Goal: Transaction & Acquisition: Purchase product/service

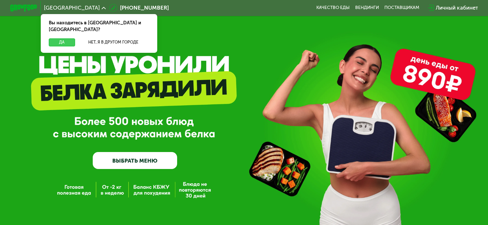
click at [62, 38] on button "Да" at bounding box center [62, 42] width 26 height 8
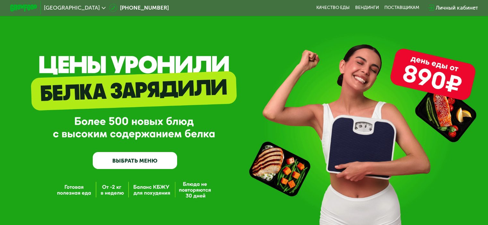
click at [138, 164] on link "ВЫБРАТЬ МЕНЮ" at bounding box center [135, 160] width 84 height 17
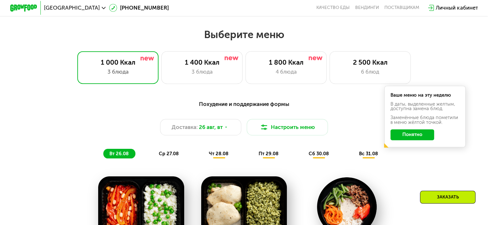
scroll to position [271, 0]
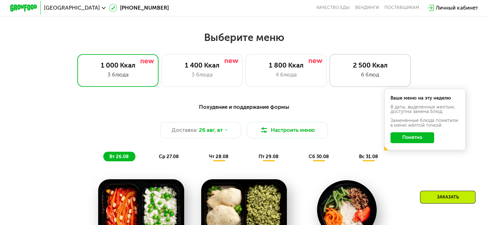
click at [352, 78] on div "6 блюд" at bounding box center [369, 75] width 67 height 8
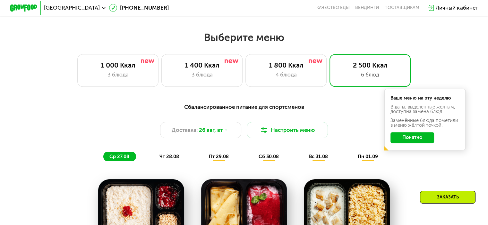
click at [396, 159] on div "Сбалансированное питание для спортсменов Доставка: [DATE] [GEOGRAPHIC_DATA] мен…" at bounding box center [243, 132] width 401 height 59
click at [413, 143] on button "Понятно" at bounding box center [412, 137] width 44 height 11
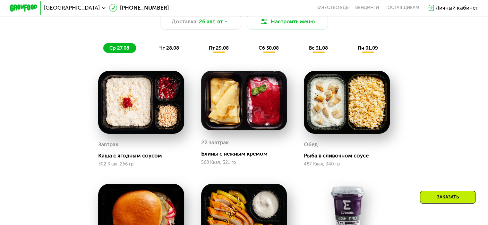
scroll to position [374, 0]
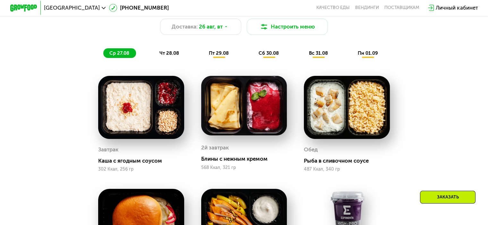
click at [203, 58] on div "чт 28.08" at bounding box center [219, 53] width 33 height 10
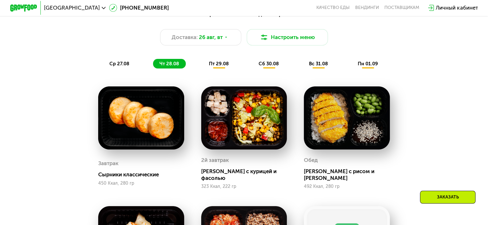
scroll to position [357, 0]
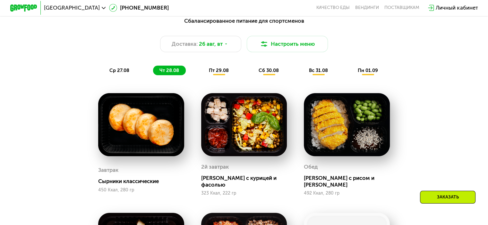
click at [127, 73] on span "ср 27.08" at bounding box center [119, 71] width 20 height 6
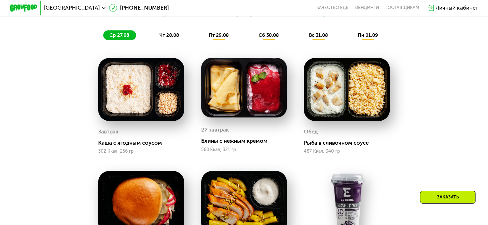
scroll to position [378, 0]
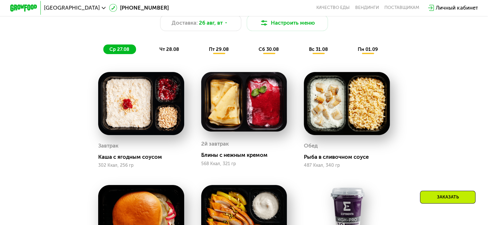
click at [165, 51] on span "чт 28.08" at bounding box center [169, 49] width 20 height 6
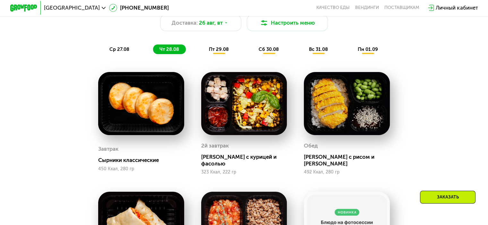
drag, startPoint x: 97, startPoint y: 109, endPoint x: 96, endPoint y: 119, distance: 9.8
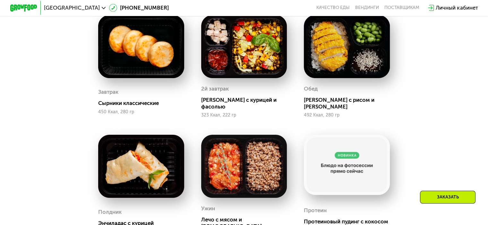
scroll to position [403, 0]
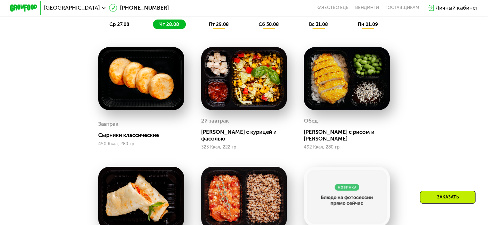
click at [113, 25] on span "ср 27.08" at bounding box center [119, 24] width 20 height 6
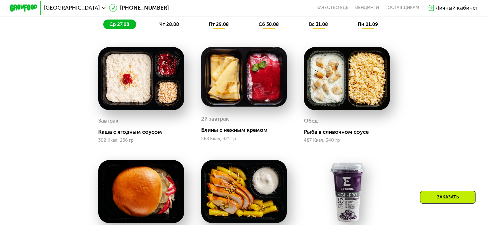
click at [252, 29] on div "пт 29.08" at bounding box center [268, 25] width 33 height 10
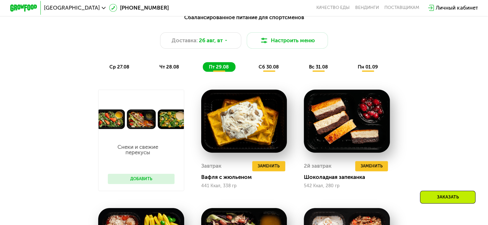
scroll to position [356, 0]
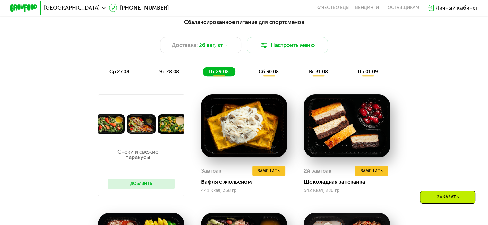
click at [261, 73] on span "сб 30.08" at bounding box center [268, 72] width 20 height 6
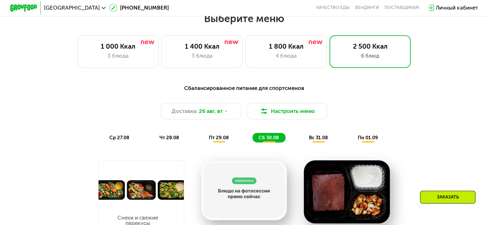
scroll to position [281, 0]
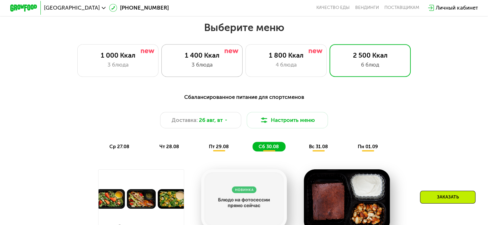
click at [218, 64] on div "3 блюда" at bounding box center [201, 65] width 67 height 8
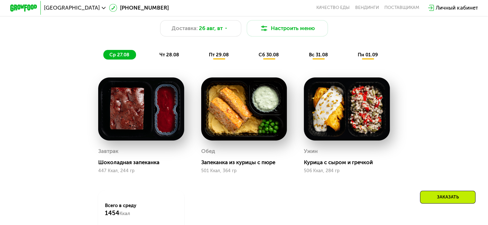
scroll to position [373, 0]
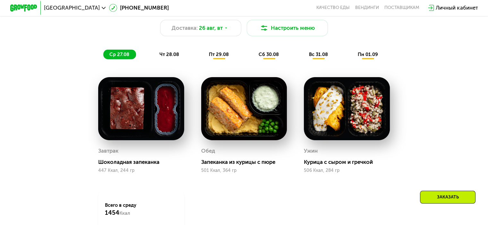
click at [159, 56] on span "чт 28.08" at bounding box center [169, 55] width 20 height 6
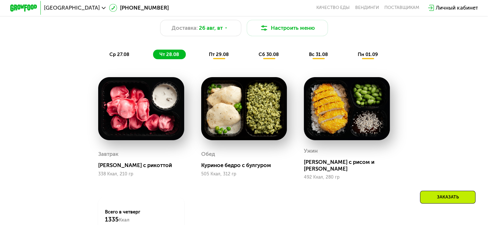
click at [137, 165] on div "[PERSON_NAME] с рикоттой" at bounding box center [143, 165] width 91 height 7
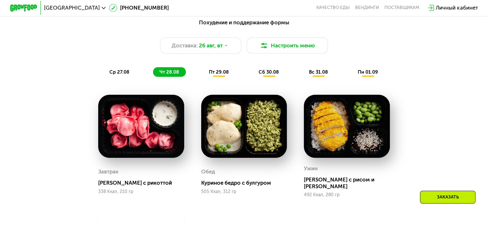
scroll to position [341, 0]
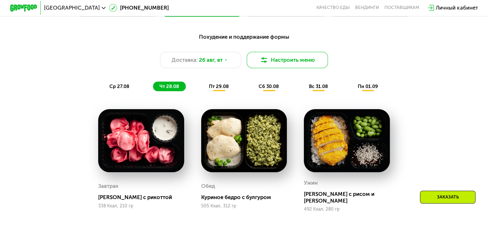
click at [294, 63] on button "Настроить меню" at bounding box center [286, 60] width 81 height 16
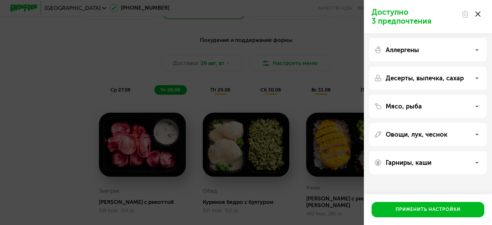
click at [448, 48] on div "Аллергены" at bounding box center [428, 50] width 108 height 8
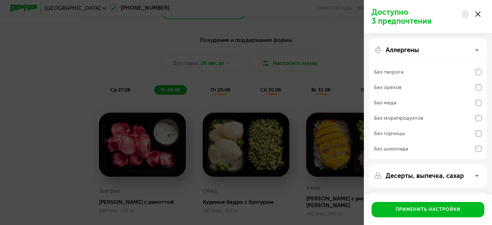
click at [448, 48] on div "Аллергены" at bounding box center [428, 50] width 108 height 8
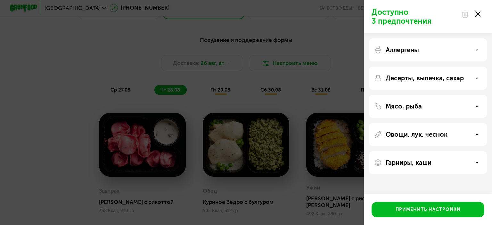
click at [430, 79] on p "Десерты, выпечка, сахар" at bounding box center [425, 78] width 78 height 8
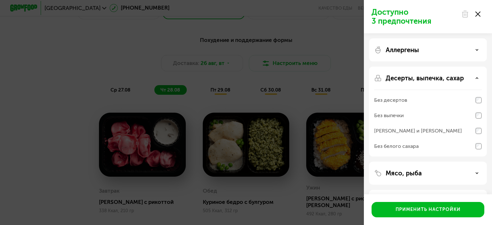
drag, startPoint x: 430, startPoint y: 79, endPoint x: 222, endPoint y: 81, distance: 207.4
click at [429, 79] on p "Десерты, выпечка, сахар" at bounding box center [425, 78] width 78 height 8
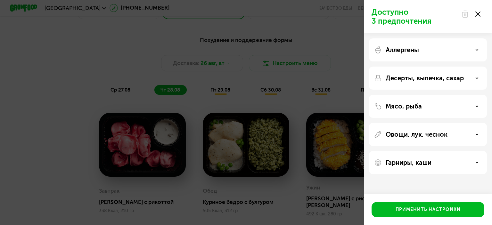
click at [186, 81] on div "Доступно 3 предпочтения Аллергены Десерты, выпечка, сахар Мясо, рыба Овощи, лук…" at bounding box center [246, 112] width 492 height 225
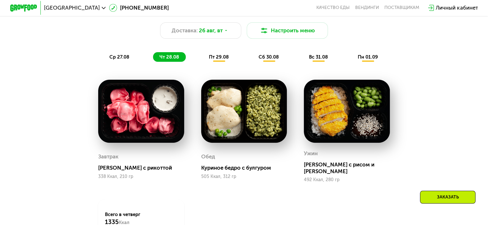
scroll to position [371, 0]
click at [222, 60] on span "пт 29.08" at bounding box center [219, 57] width 20 height 6
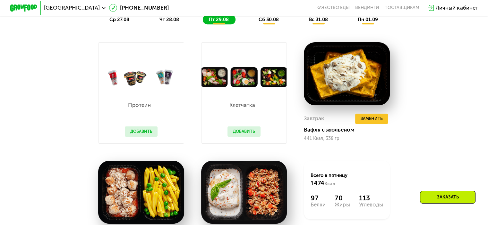
scroll to position [385, 0]
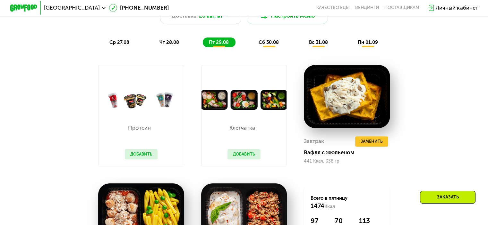
click at [173, 45] on span "чт 28.08" at bounding box center [169, 42] width 20 height 6
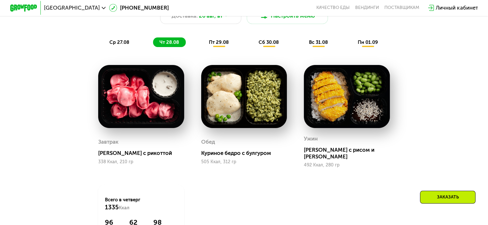
click at [224, 45] on span "пт 29.08" at bounding box center [219, 42] width 20 height 6
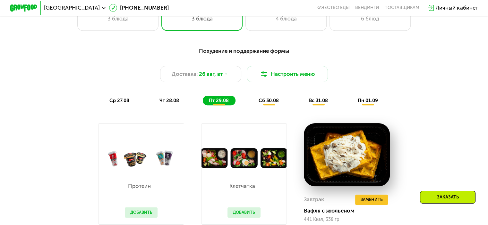
scroll to position [337, 0]
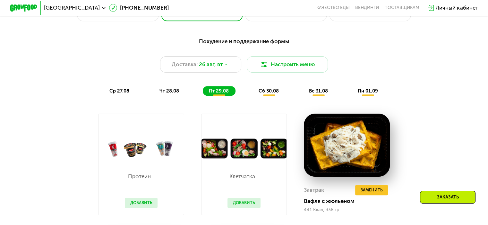
click at [242, 204] on button "Добавить" at bounding box center [243, 203] width 33 height 10
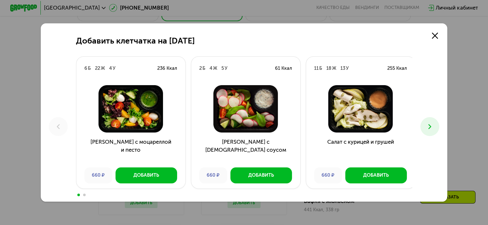
click at [427, 131] on button at bounding box center [429, 126] width 19 height 19
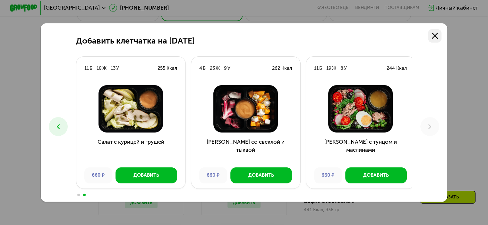
click at [436, 36] on use at bounding box center [434, 36] width 6 height 6
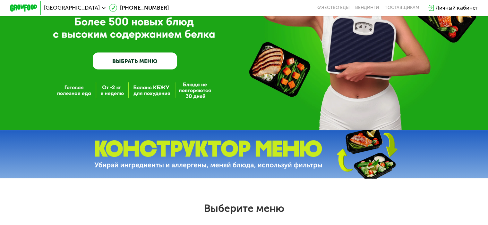
scroll to position [0, 0]
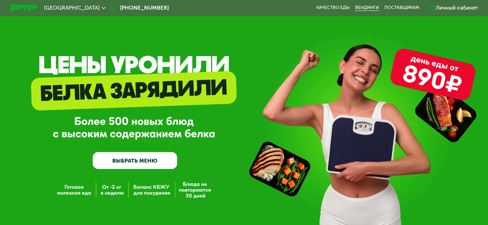
click at [370, 7] on link "Вендинги" at bounding box center [367, 7] width 24 height 5
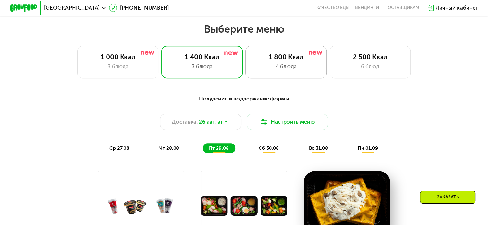
scroll to position [307, 0]
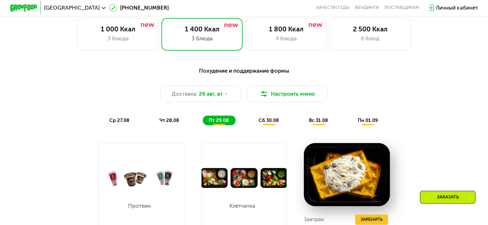
click at [267, 74] on div "Похудение и поддержание формы" at bounding box center [243, 71] width 401 height 8
click at [280, 43] on div "4 блюда" at bounding box center [285, 39] width 67 height 8
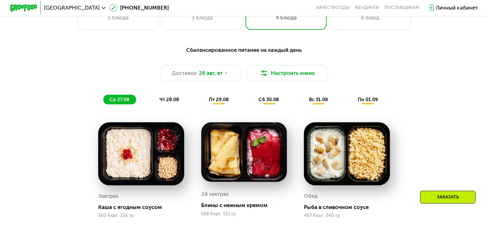
scroll to position [339, 0]
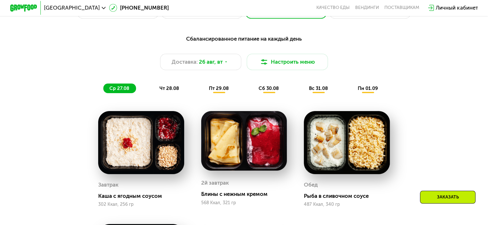
click at [203, 93] on div "чт 28.08" at bounding box center [219, 89] width 33 height 10
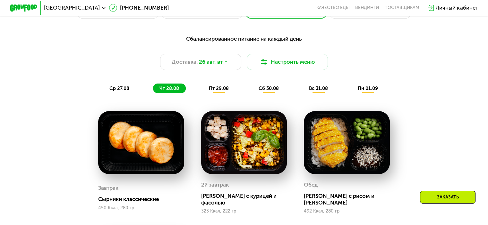
click at [252, 93] on div "пт 29.08" at bounding box center [268, 89] width 33 height 10
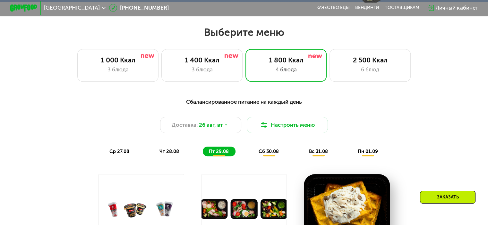
scroll to position [211, 0]
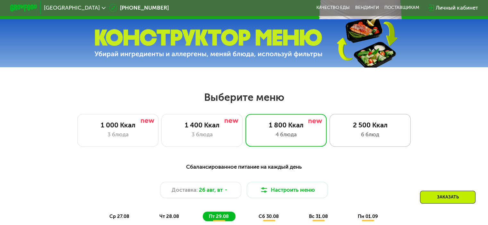
click at [373, 135] on div "6 блюд" at bounding box center [369, 135] width 67 height 8
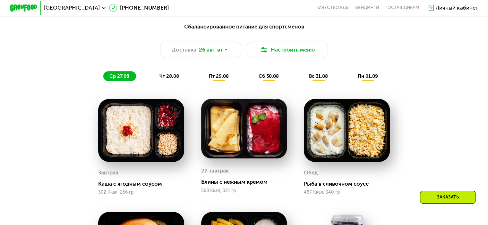
scroll to position [371, 0]
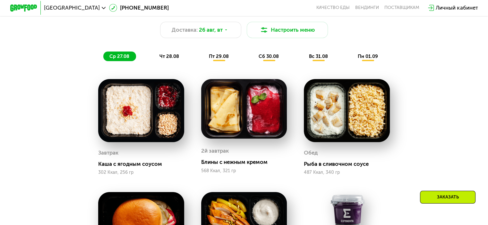
click at [358, 60] on div "пн 01.09" at bounding box center [367, 57] width 33 height 10
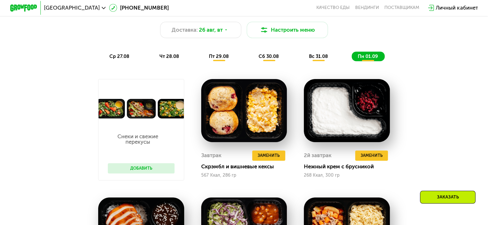
click at [351, 61] on div "вс 31.08" at bounding box center [367, 57] width 33 height 10
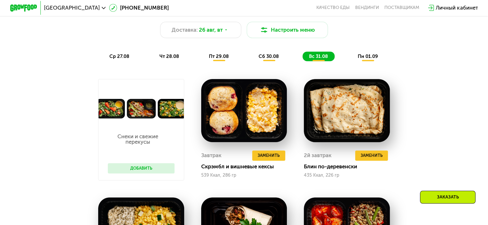
click at [357, 58] on div "пн 01.09" at bounding box center [367, 57] width 33 height 10
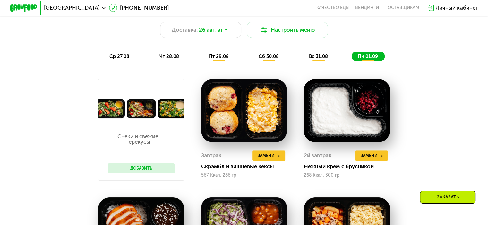
click at [140, 171] on button "Добавить" at bounding box center [141, 168] width 67 height 10
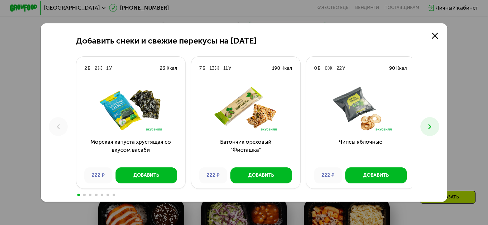
click at [432, 126] on icon at bounding box center [429, 127] width 8 height 8
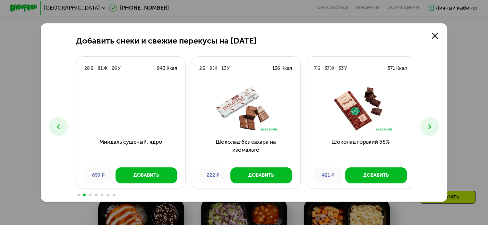
click at [432, 126] on icon at bounding box center [429, 127] width 8 height 8
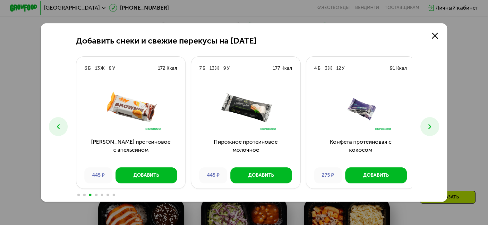
click at [433, 127] on icon at bounding box center [429, 127] width 8 height 8
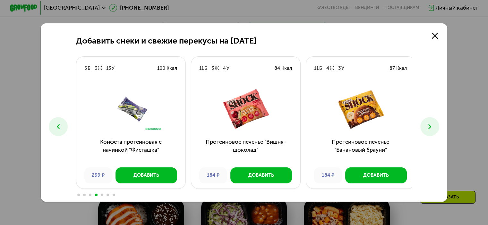
click at [433, 127] on icon at bounding box center [429, 127] width 8 height 8
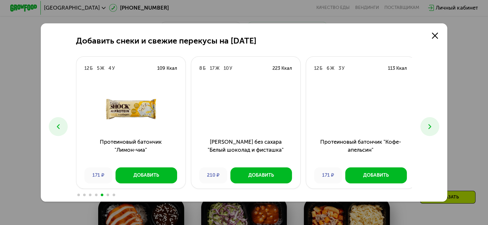
click at [433, 127] on icon at bounding box center [429, 127] width 8 height 8
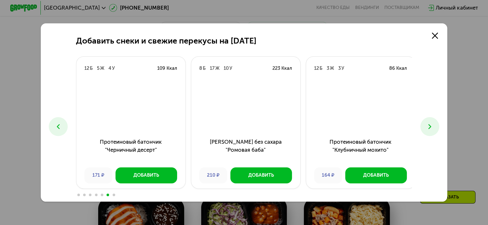
click at [433, 127] on icon at bounding box center [429, 127] width 8 height 8
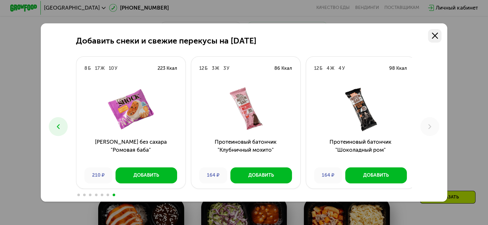
click at [433, 33] on icon at bounding box center [434, 36] width 6 height 6
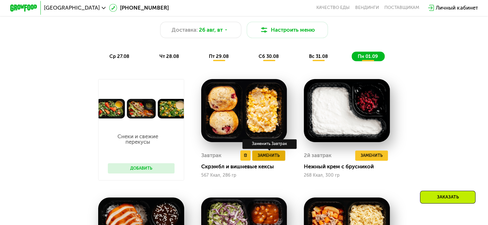
click at [269, 159] on span "Заменить" at bounding box center [268, 155] width 22 height 7
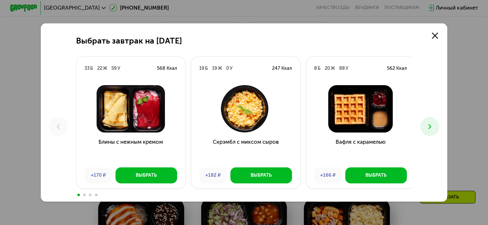
click at [430, 127] on icon at bounding box center [429, 127] width 8 height 8
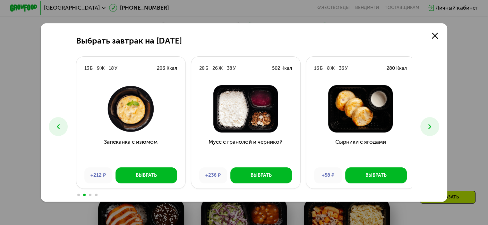
click at [432, 130] on icon at bounding box center [429, 127] width 8 height 8
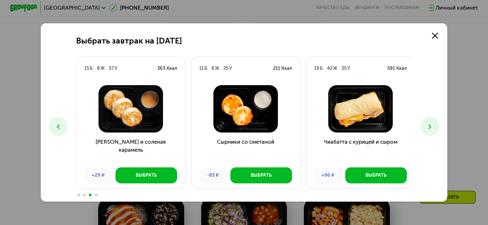
click at [428, 128] on icon at bounding box center [429, 127] width 8 height 8
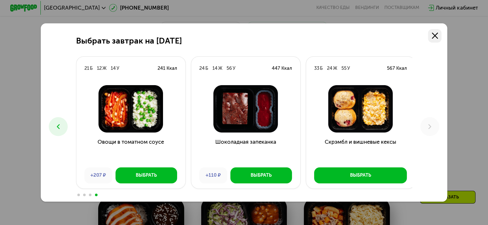
click at [440, 31] on link at bounding box center [434, 35] width 13 height 13
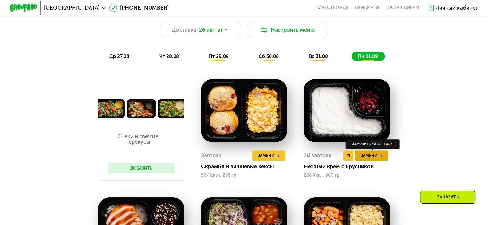
click at [368, 159] on span "Заменить" at bounding box center [371, 155] width 22 height 7
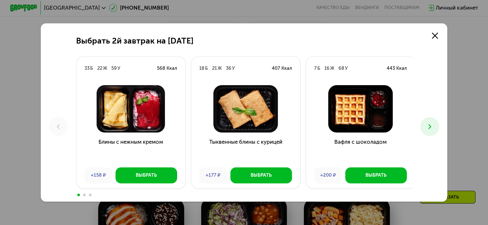
click at [431, 127] on icon at bounding box center [429, 127] width 8 height 8
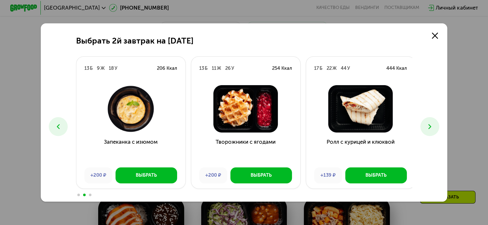
click at [49, 125] on button at bounding box center [58, 126] width 19 height 19
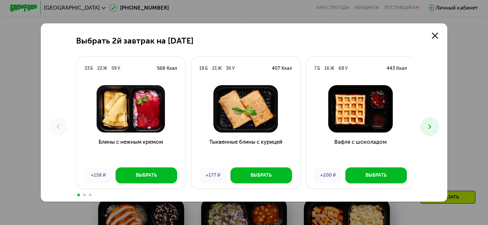
click at [431, 127] on icon at bounding box center [429, 127] width 8 height 8
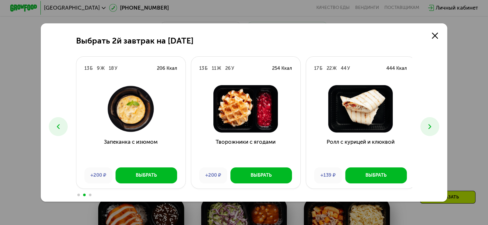
click at [431, 127] on icon at bounding box center [429, 127] width 8 height 8
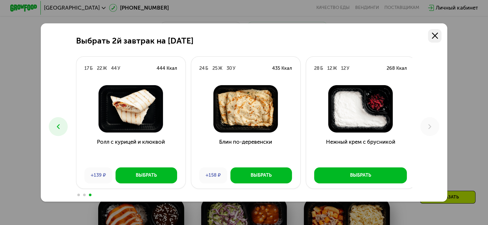
click at [439, 40] on link at bounding box center [434, 35] width 13 height 13
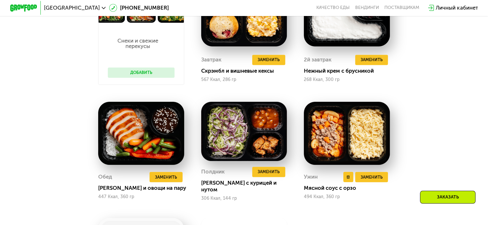
scroll to position [467, 0]
